Goal: Task Accomplishment & Management: Complete application form

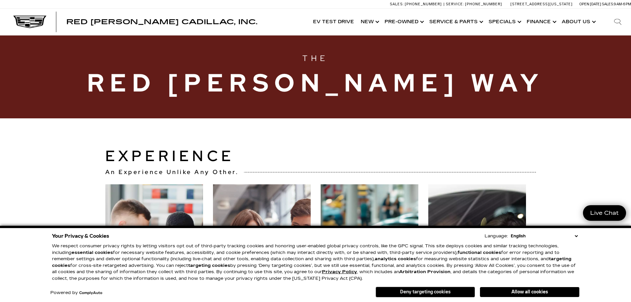
click at [430, 291] on button "Deny targeting cookies" at bounding box center [425, 291] width 99 height 11
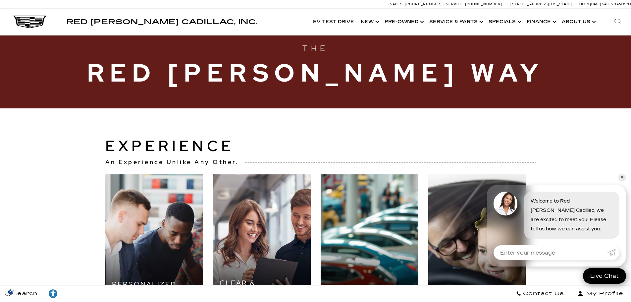
scroll to position [10, 0]
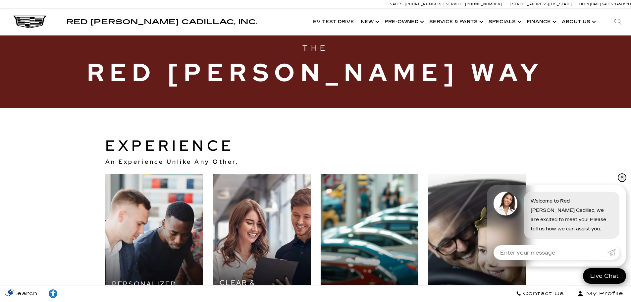
click at [621, 177] on link "✕" at bounding box center [622, 178] width 8 height 8
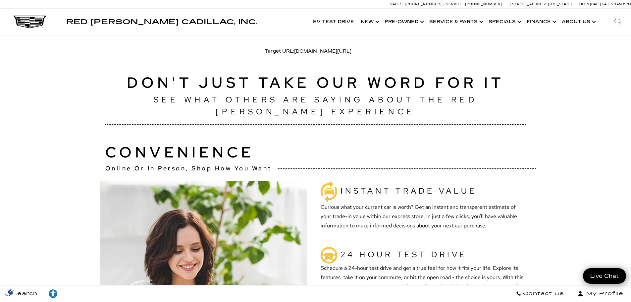
scroll to position [403, 0]
click at [584, 111] on section "Don't Just Take Our Word For It See What Others Are Saying About The Red Noland…" at bounding box center [315, 97] width 631 height 53
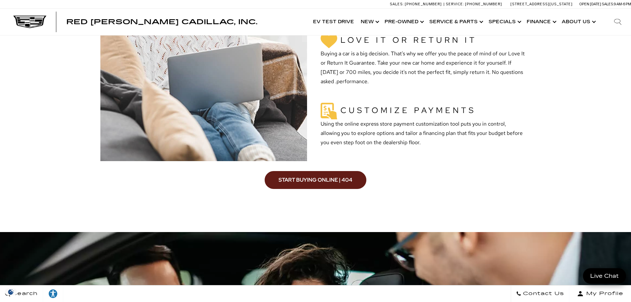
scroll to position [689, 0]
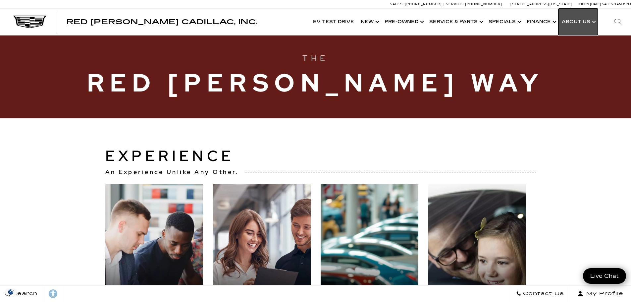
drag, startPoint x: 0, startPoint y: 0, endPoint x: 585, endPoint y: 22, distance: 584.9
click at [585, 22] on link "Show About Us" at bounding box center [577, 22] width 39 height 26
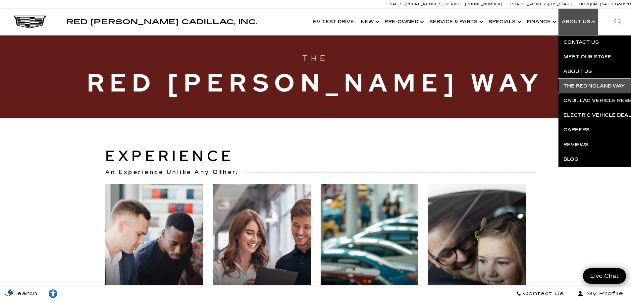
click at [589, 86] on link "The Red Noland Way" at bounding box center [638, 86] width 160 height 15
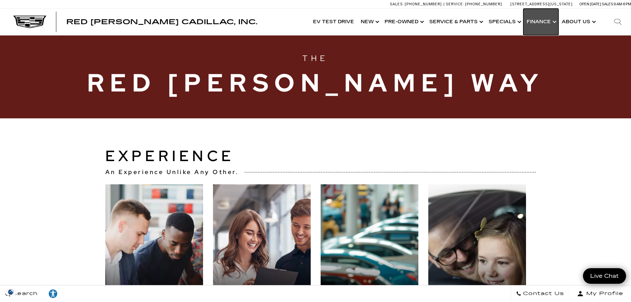
click at [536, 19] on link "Show Finance" at bounding box center [540, 22] width 35 height 26
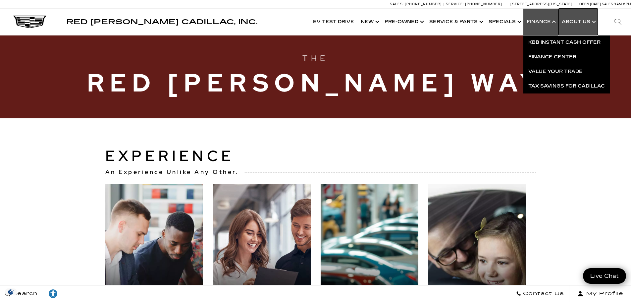
click at [577, 17] on link "Show About Us" at bounding box center [577, 22] width 39 height 26
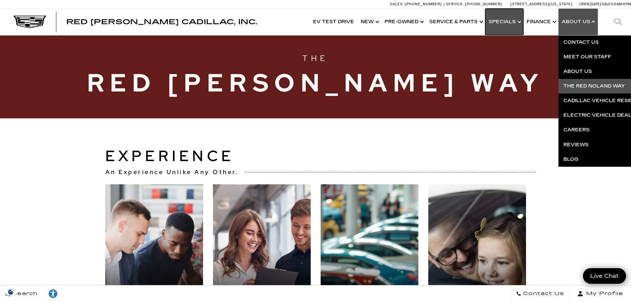
click at [489, 21] on link "Show Specials" at bounding box center [504, 22] width 38 height 26
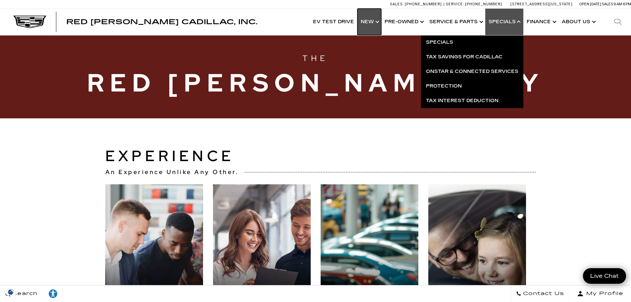
click at [379, 21] on link "Show New" at bounding box center [369, 22] width 24 height 26
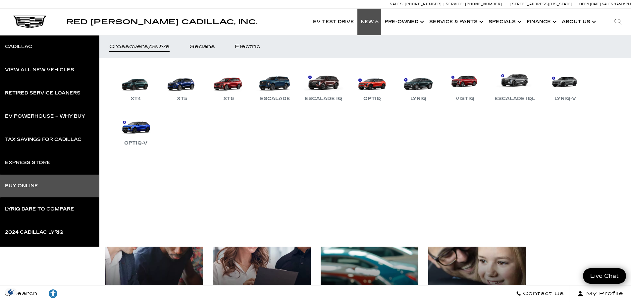
click at [42, 184] on link "Buy Online" at bounding box center [49, 185] width 99 height 23
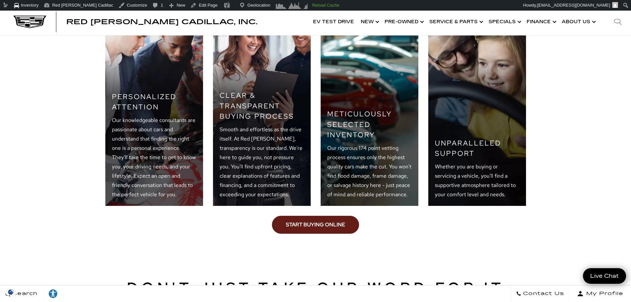
scroll to position [211, 0]
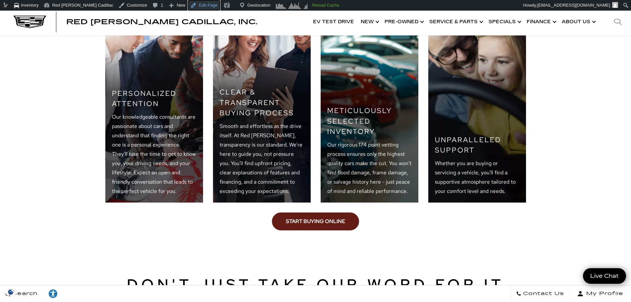
click at [188, 5] on link "Edit Page" at bounding box center [204, 5] width 32 height 11
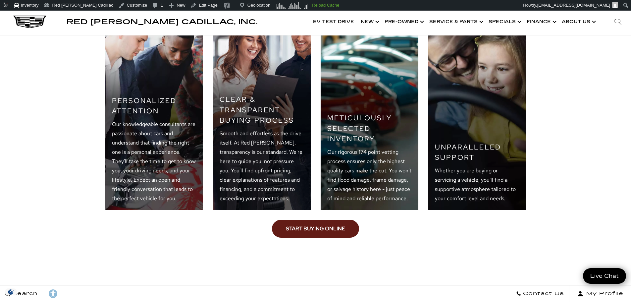
scroll to position [204, 0]
click at [304, 230] on link "Start Buying Online" at bounding box center [315, 229] width 87 height 18
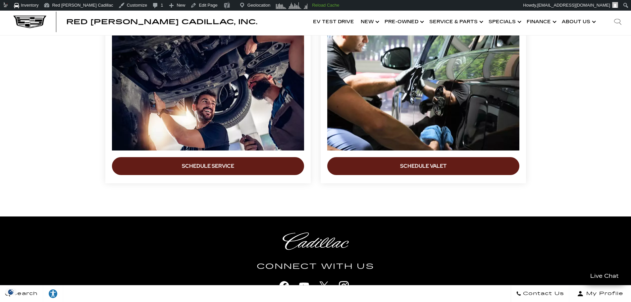
scroll to position [1754, 0]
click at [220, 165] on link "Schedule Service" at bounding box center [208, 166] width 192 height 18
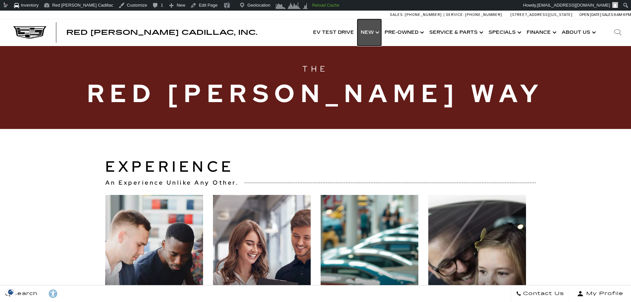
drag, startPoint x: 0, startPoint y: 0, endPoint x: 375, endPoint y: 31, distance: 375.8
click at [375, 31] on link "Show New" at bounding box center [369, 32] width 24 height 26
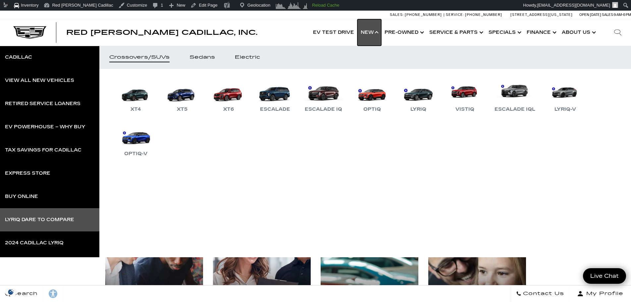
scroll to position [11, 0]
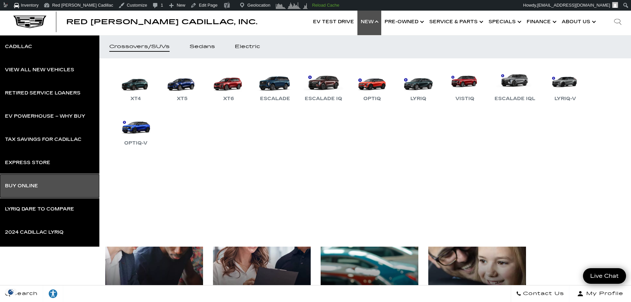
click at [45, 186] on link "Buy Online" at bounding box center [49, 185] width 99 height 23
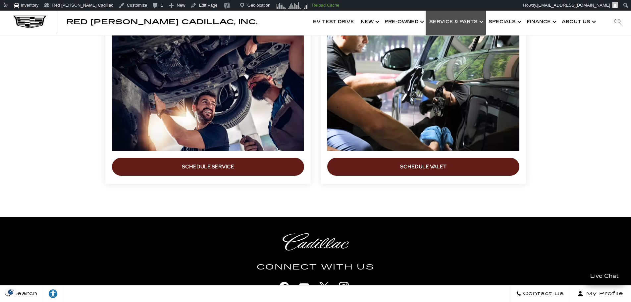
click at [458, 24] on link "Show Service & Parts" at bounding box center [455, 22] width 59 height 26
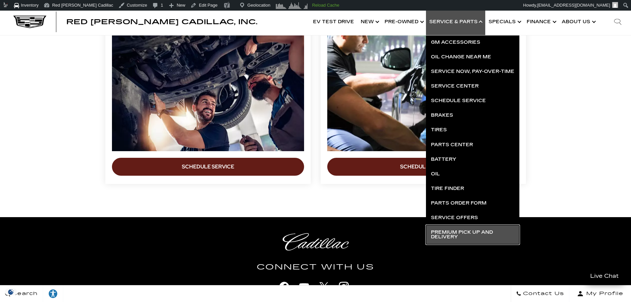
click at [447, 231] on link "Premium Pick Up and Delivery" at bounding box center [472, 234] width 93 height 19
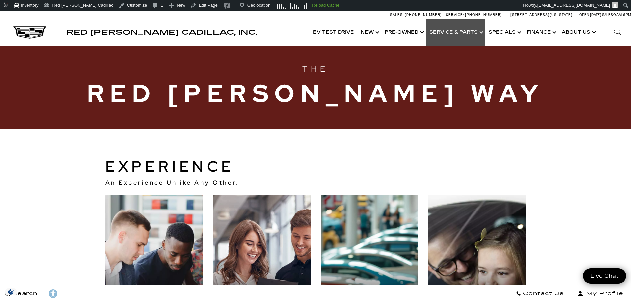
click at [458, 31] on link "Show Service & Parts" at bounding box center [455, 32] width 59 height 26
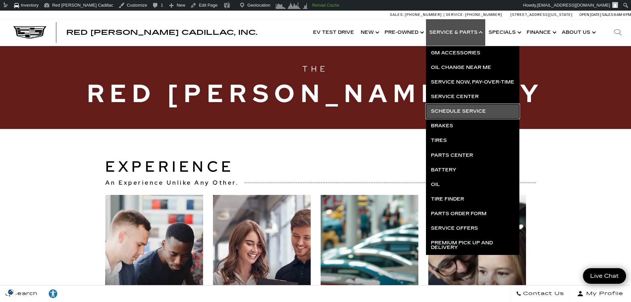
click at [456, 112] on link "Schedule Service" at bounding box center [472, 111] width 93 height 15
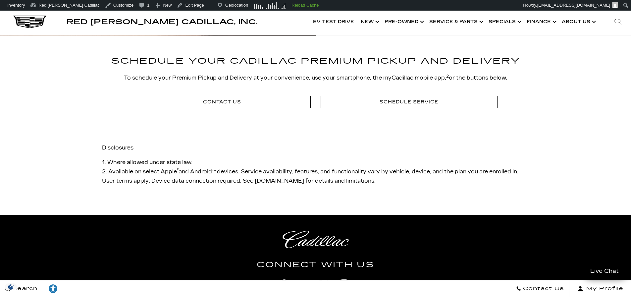
scroll to position [1245, 0]
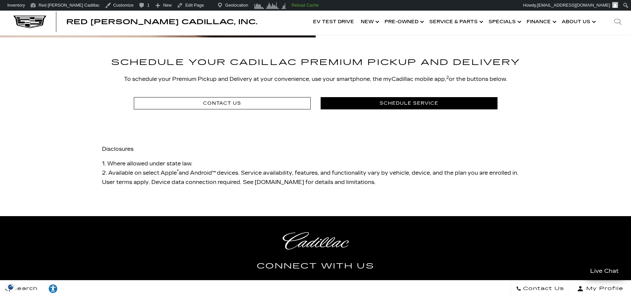
click at [408, 97] on link "SCHEDULE SERVICE" at bounding box center [409, 103] width 177 height 12
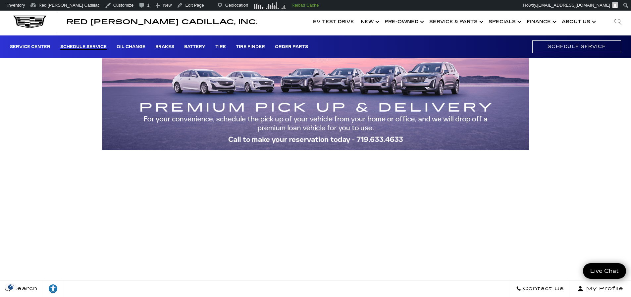
scroll to position [35, 0]
